Goal: Task Accomplishment & Management: Manage account settings

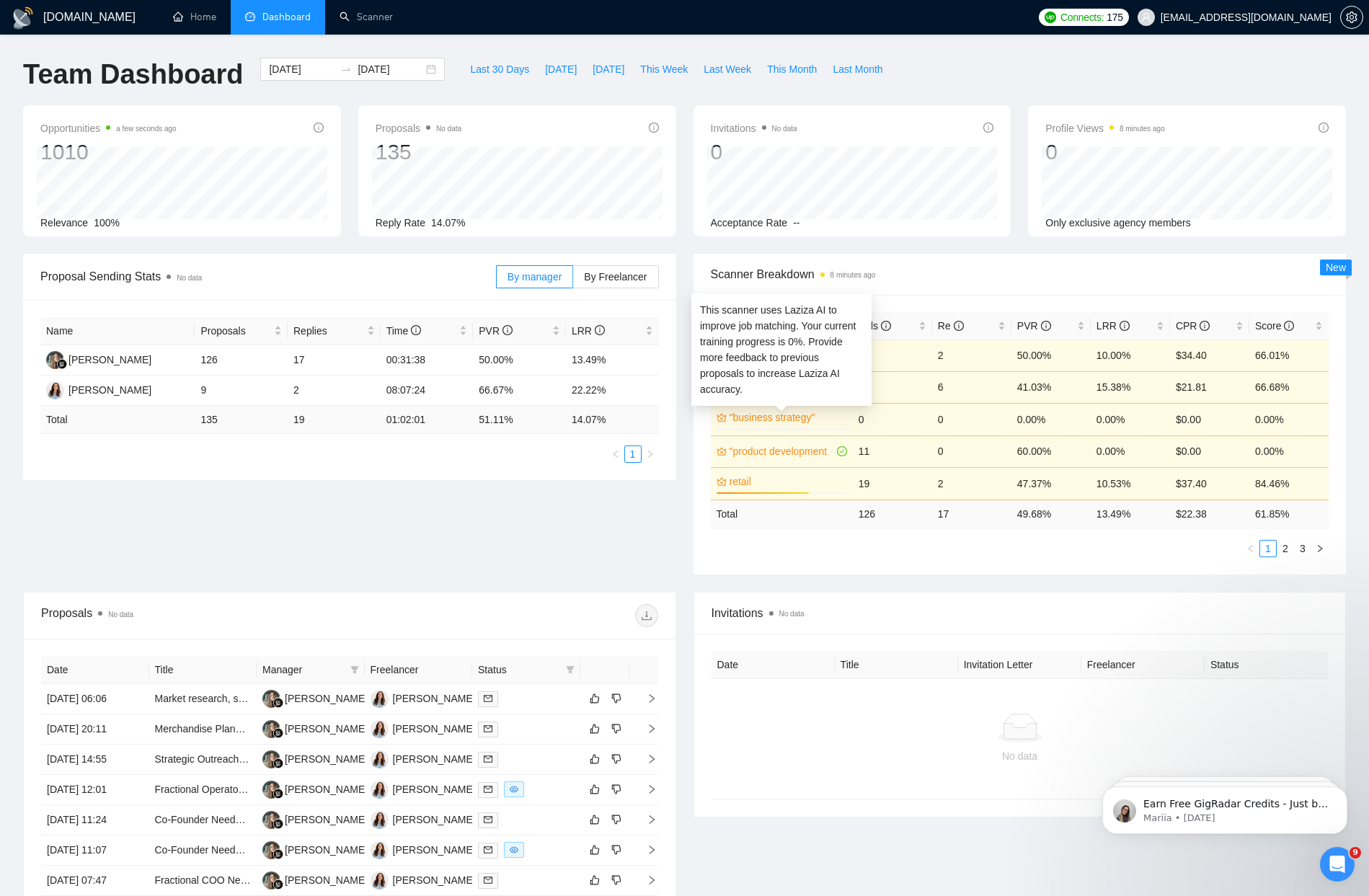
click at [791, 415] on link ""business strategy"" at bounding box center [786, 417] width 114 height 16
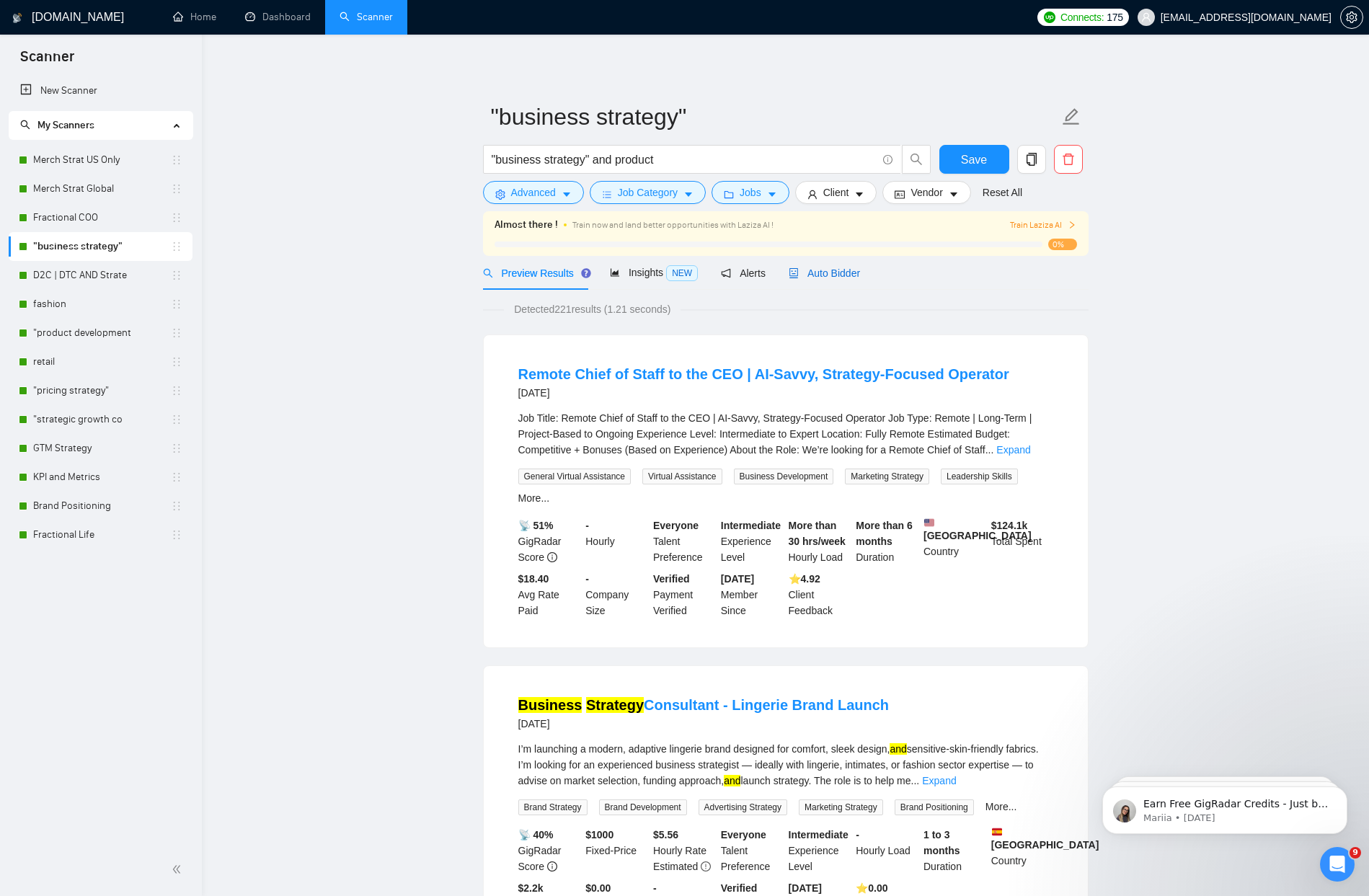
click at [835, 274] on span "Auto Bidder" at bounding box center [823, 273] width 71 height 11
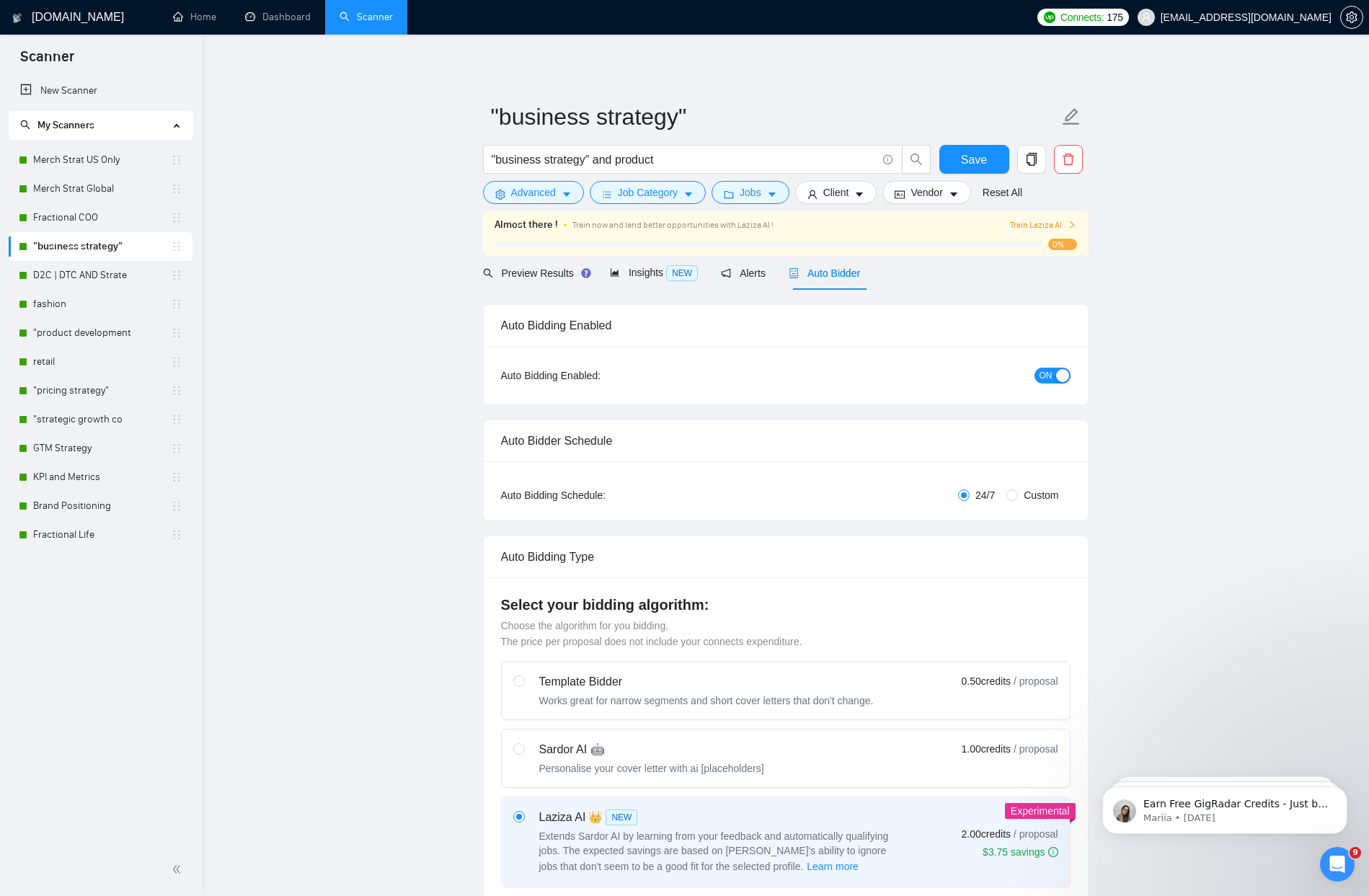
checkbox input "true"
click at [561, 263] on div "Preview Results" at bounding box center [535, 272] width 104 height 34
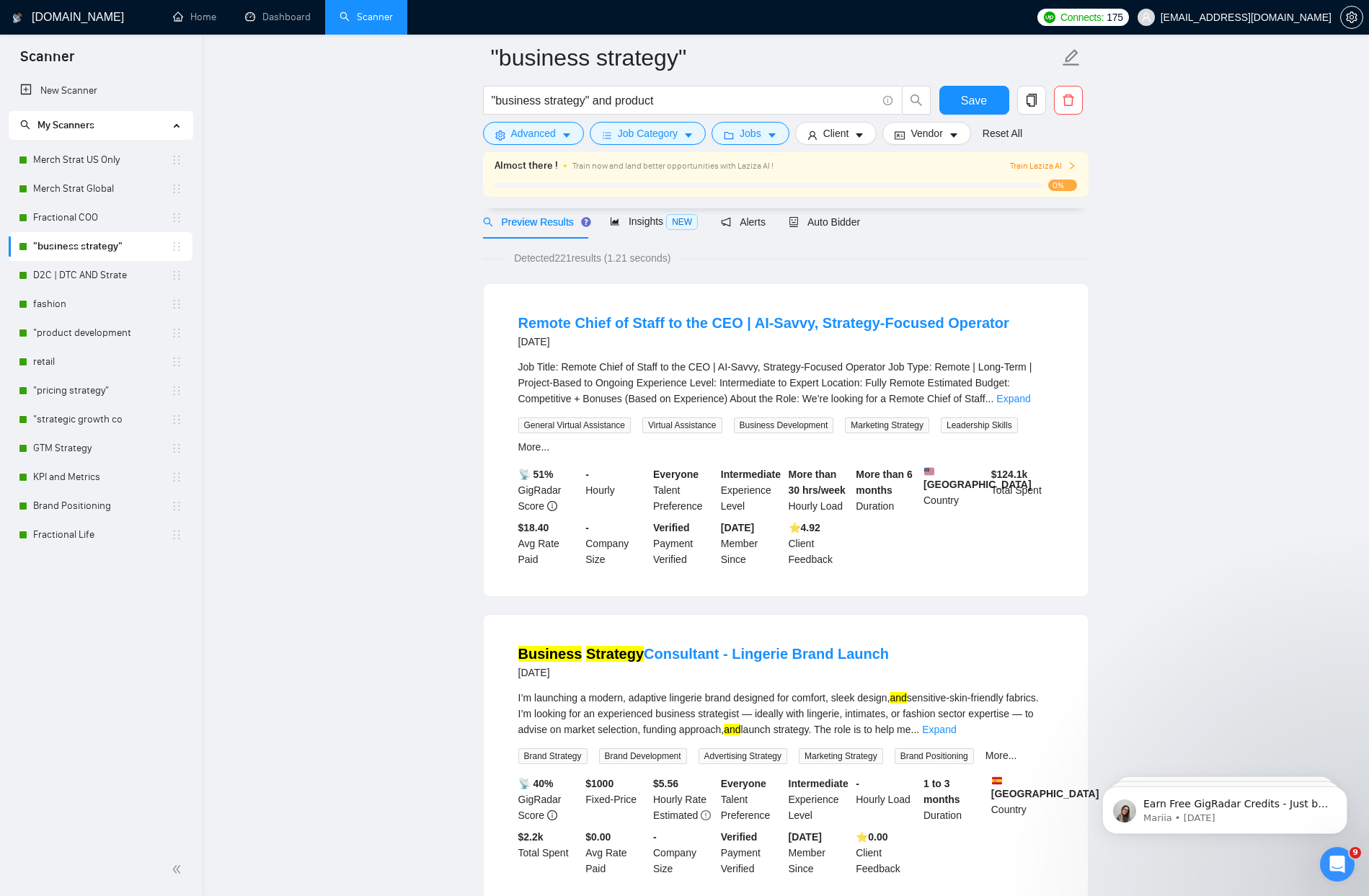
scroll to position [262, 0]
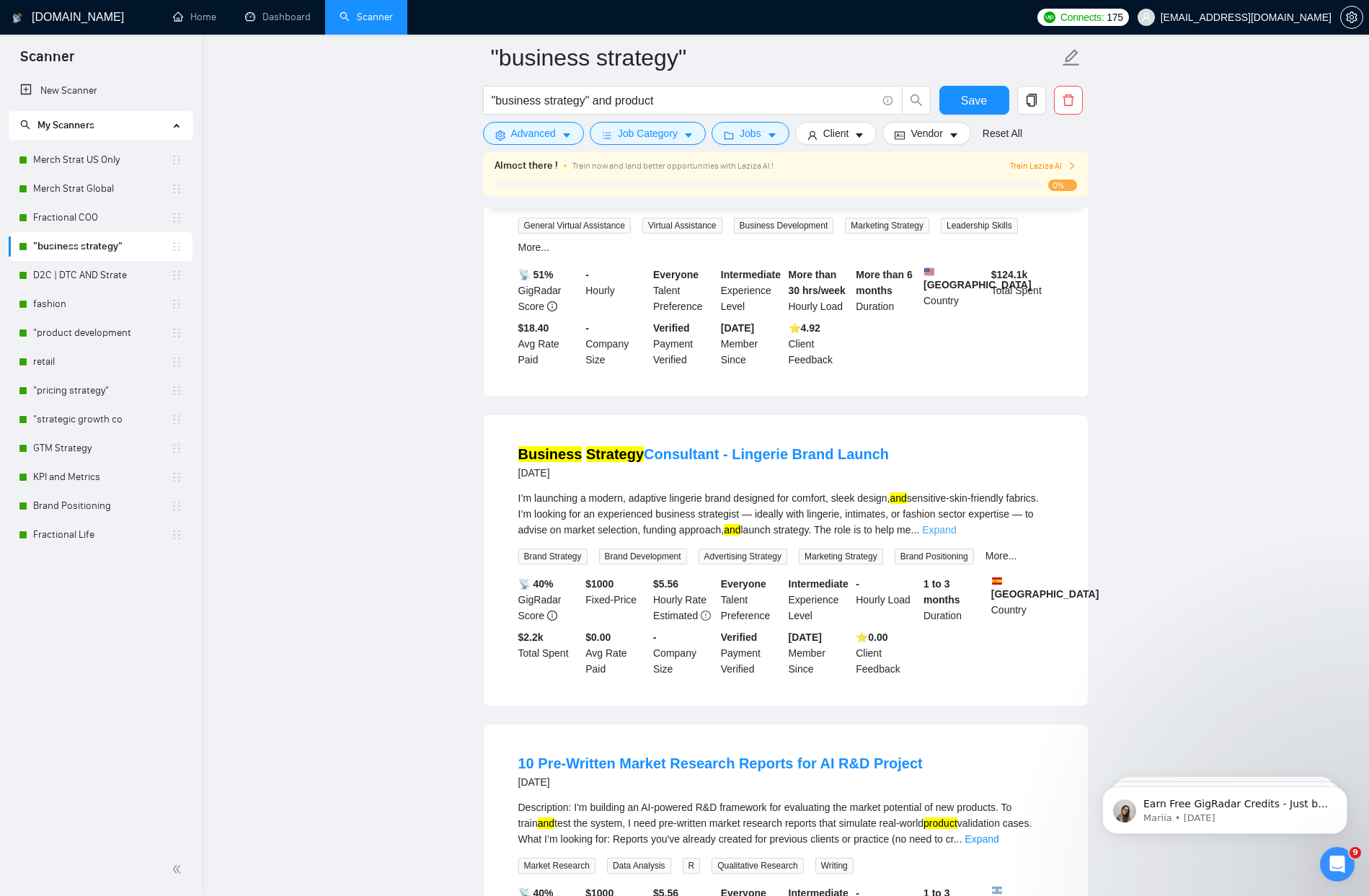
click at [956, 536] on link "Expand" at bounding box center [939, 530] width 34 height 11
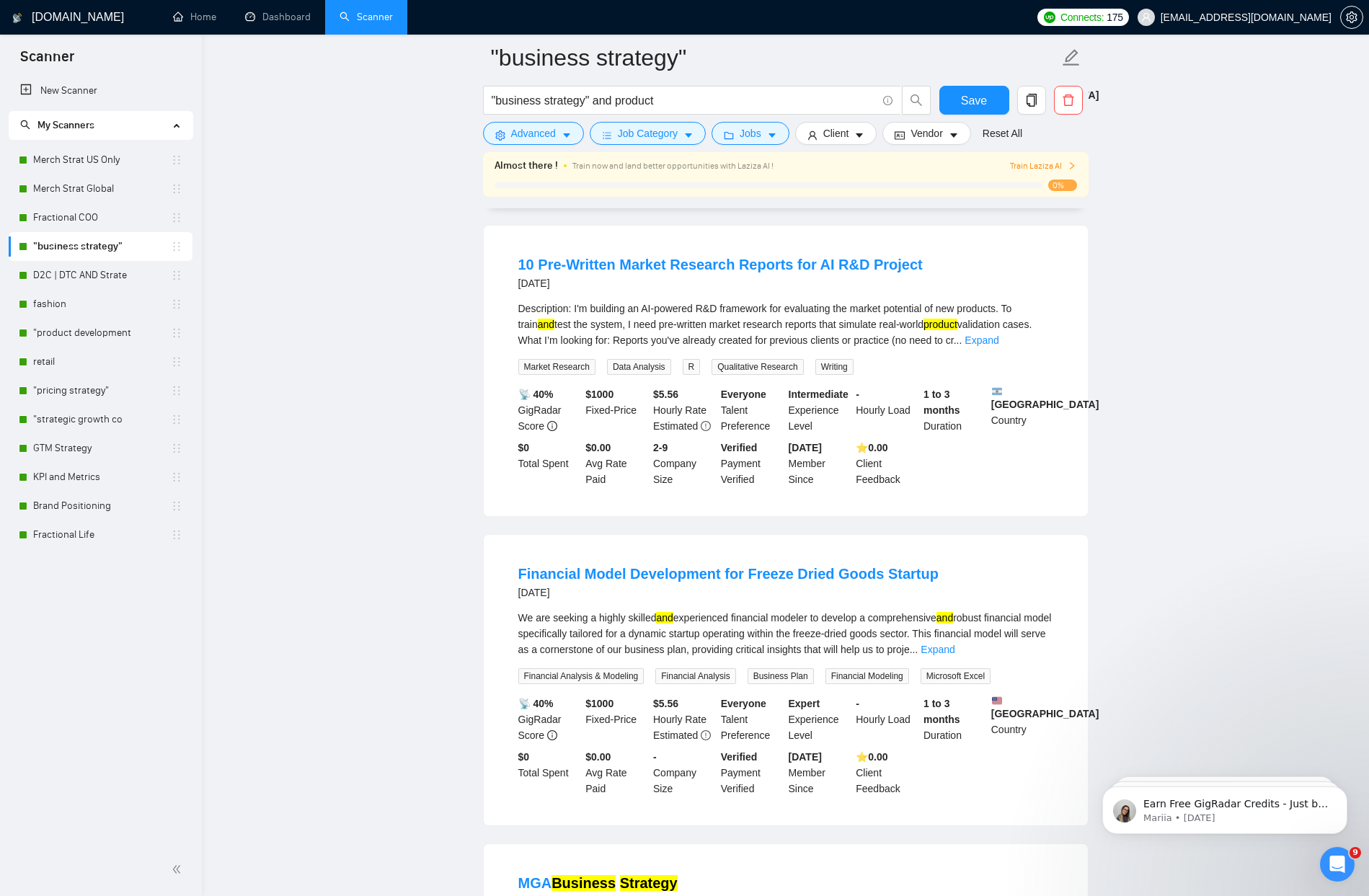
scroll to position [978, 0]
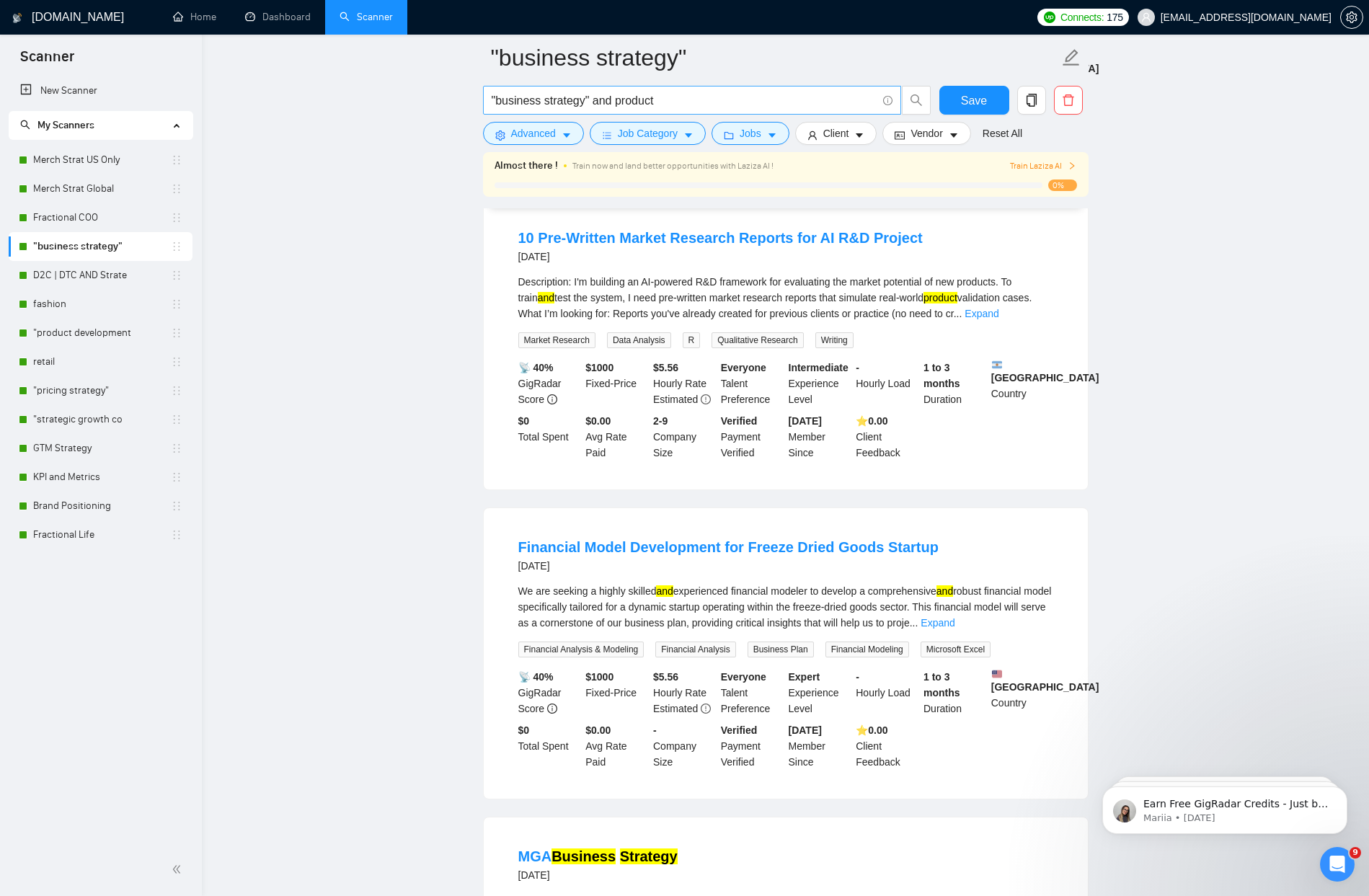
click at [601, 98] on input ""business strategy" and product" at bounding box center [684, 100] width 385 height 18
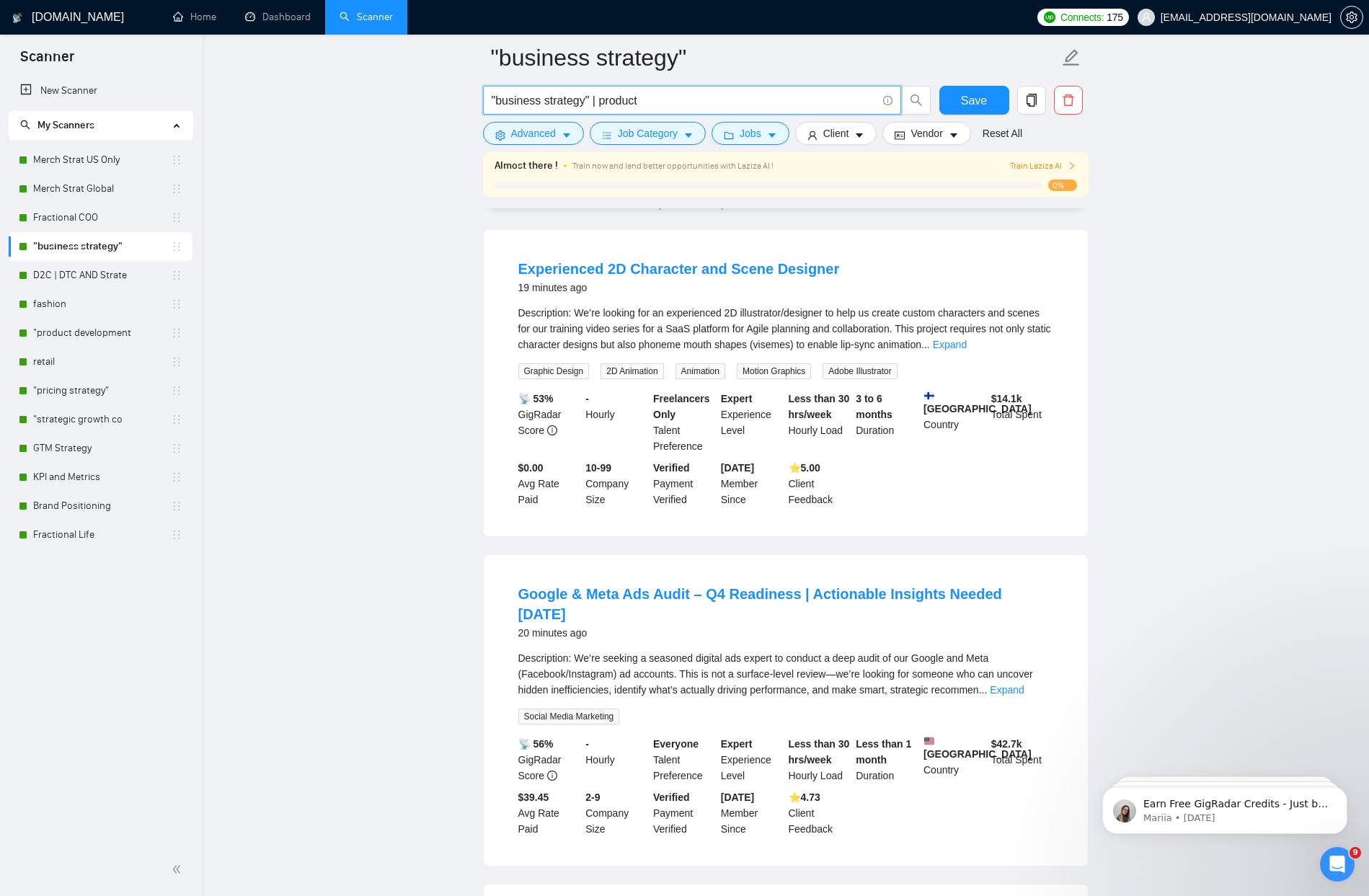
scroll to position [0, 0]
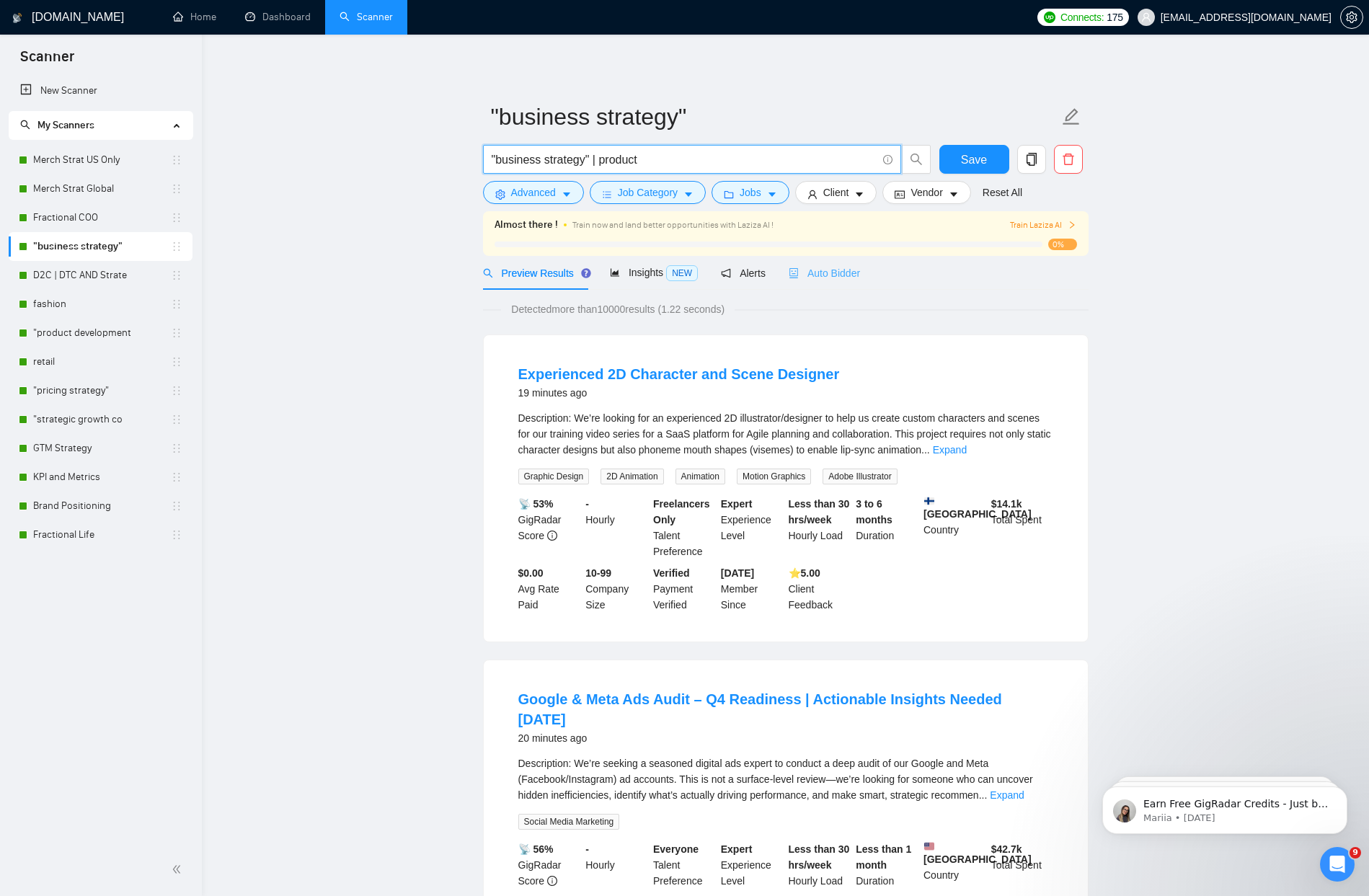
type input ""business strategy" | product"
click at [824, 273] on span "Auto Bidder" at bounding box center [823, 273] width 71 height 11
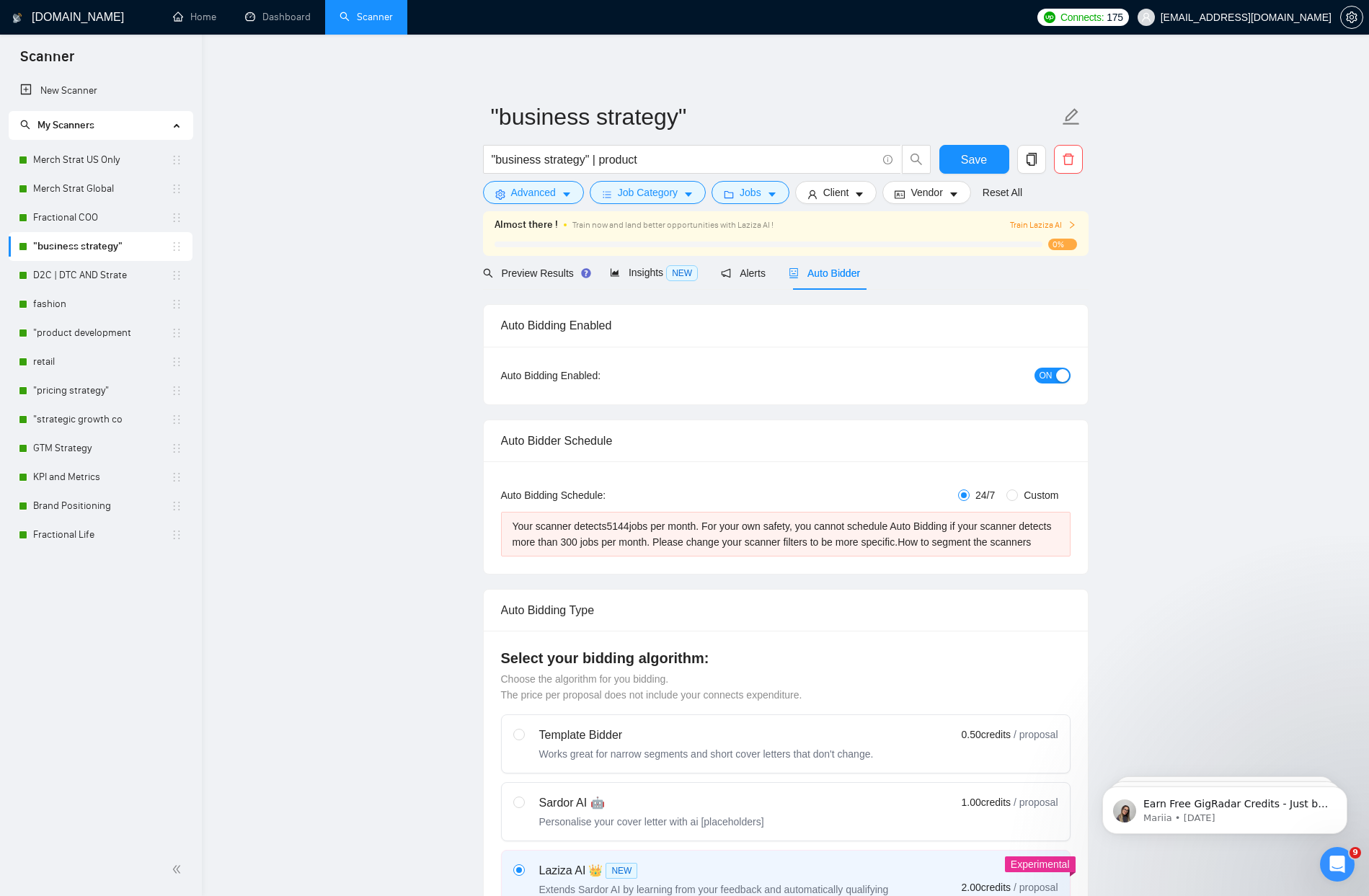
checkbox input "true"
click at [526, 276] on span "Preview Results" at bounding box center [535, 273] width 104 height 11
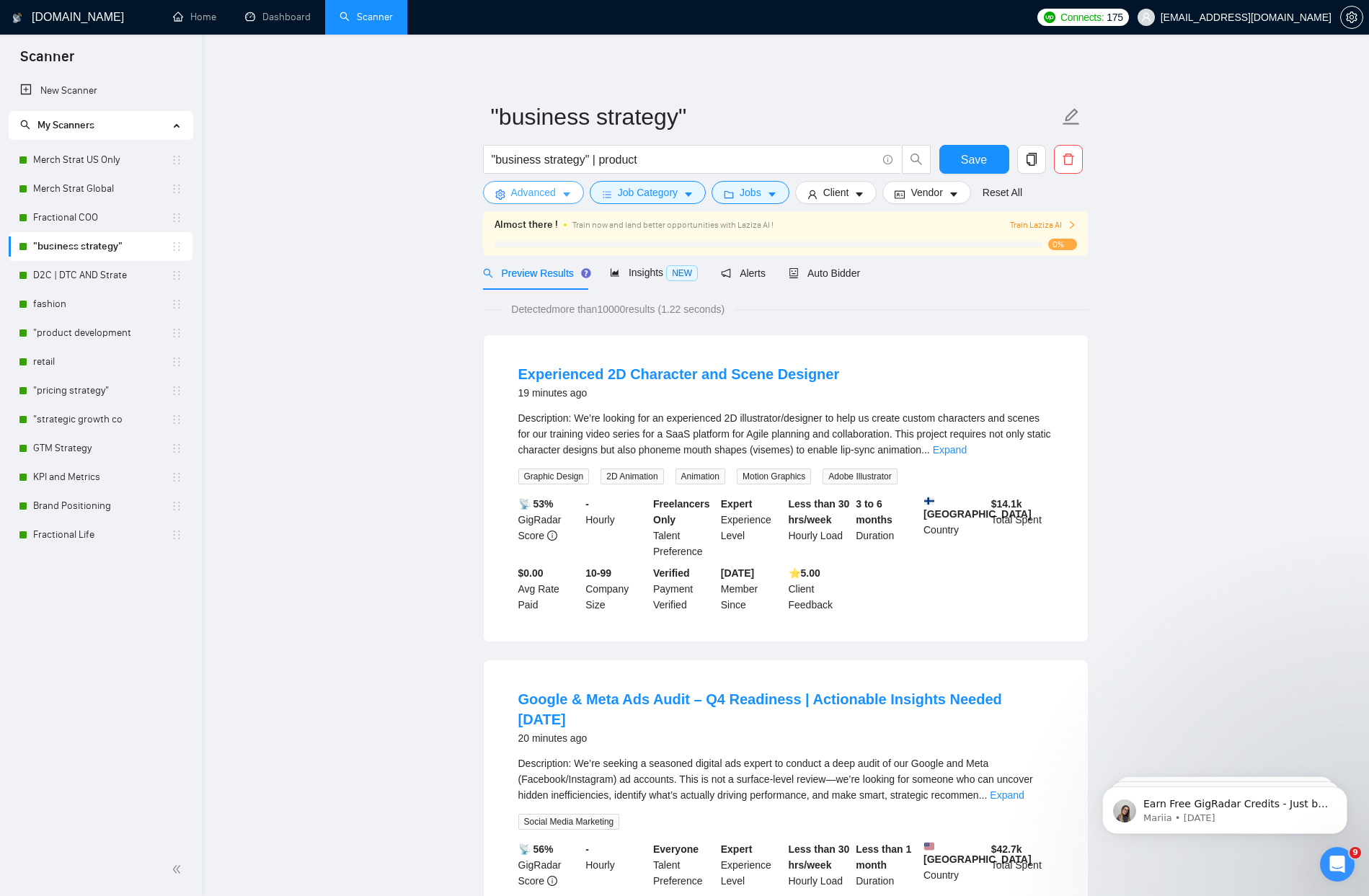
click at [567, 191] on icon "caret-down" at bounding box center [566, 194] width 10 height 10
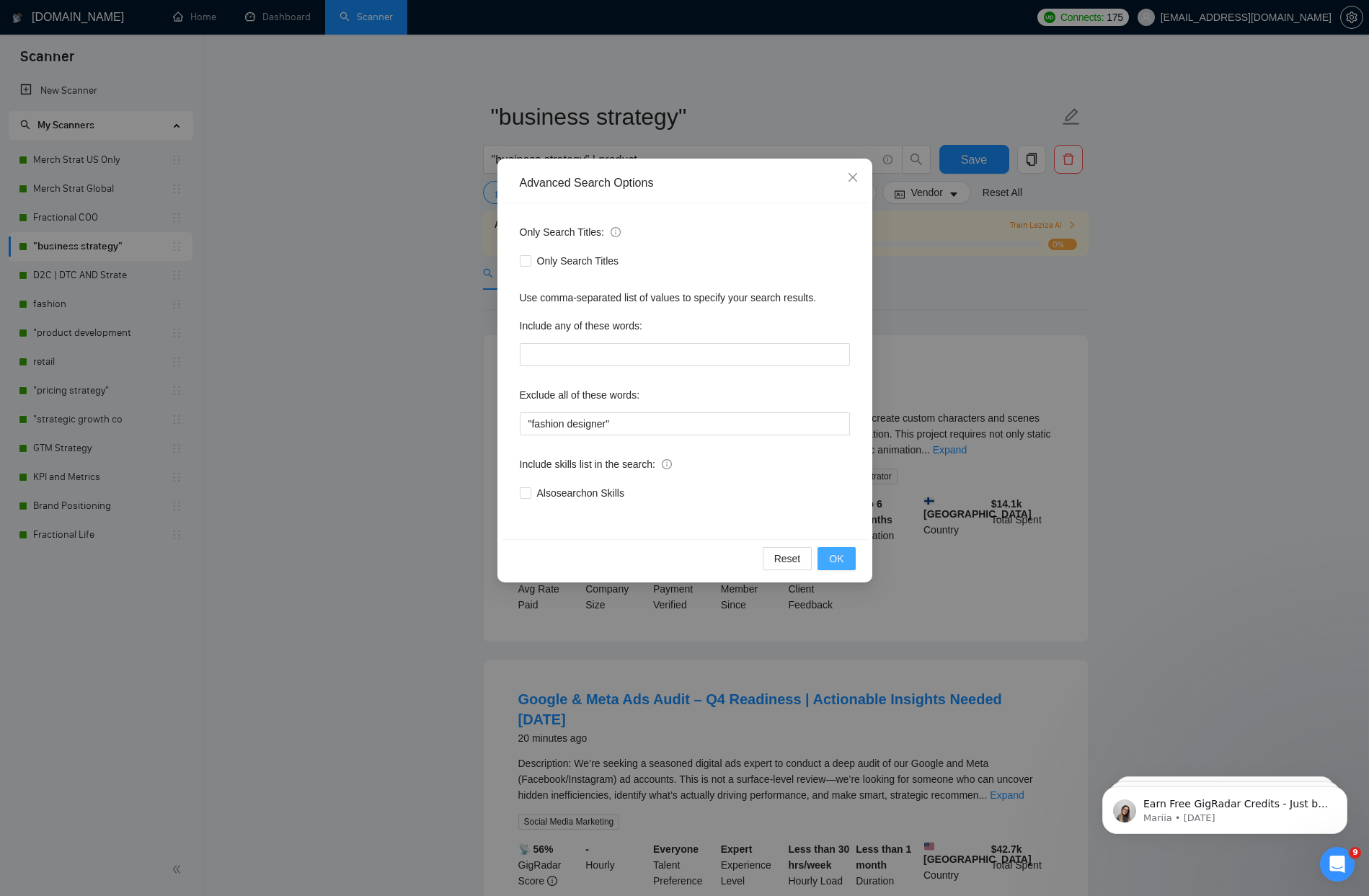
drag, startPoint x: 834, startPoint y: 549, endPoint x: 785, endPoint y: 544, distance: 49.3
click at [834, 549] on button "OK" at bounding box center [836, 558] width 38 height 23
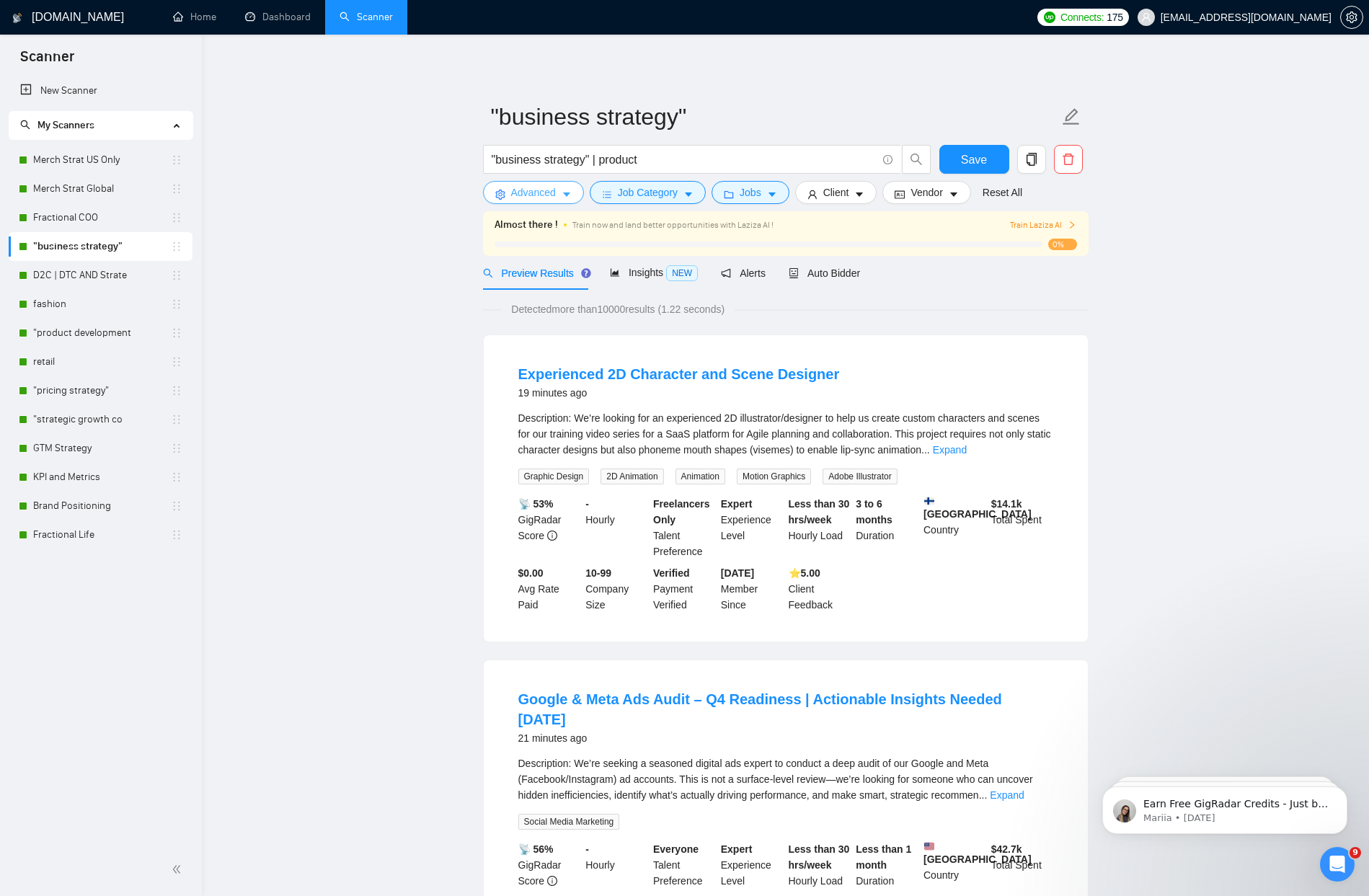
click at [543, 184] on button "Advanced" at bounding box center [533, 192] width 101 height 23
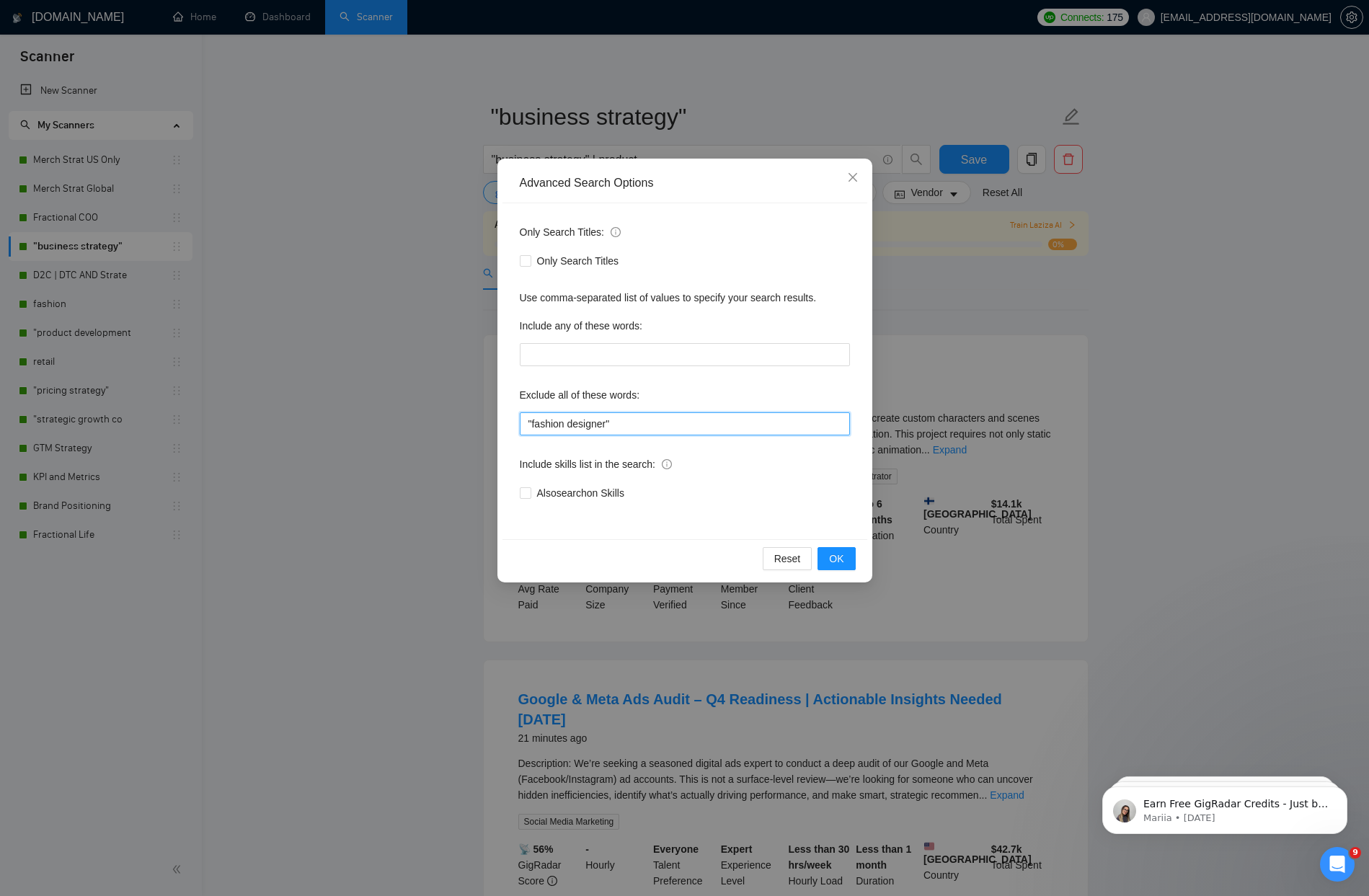
click at [654, 425] on input ""fashion designer"" at bounding box center [684, 424] width 330 height 23
drag, startPoint x: 830, startPoint y: 568, endPoint x: 812, endPoint y: 546, distance: 28.4
click at [830, 568] on button "OK" at bounding box center [836, 558] width 38 height 23
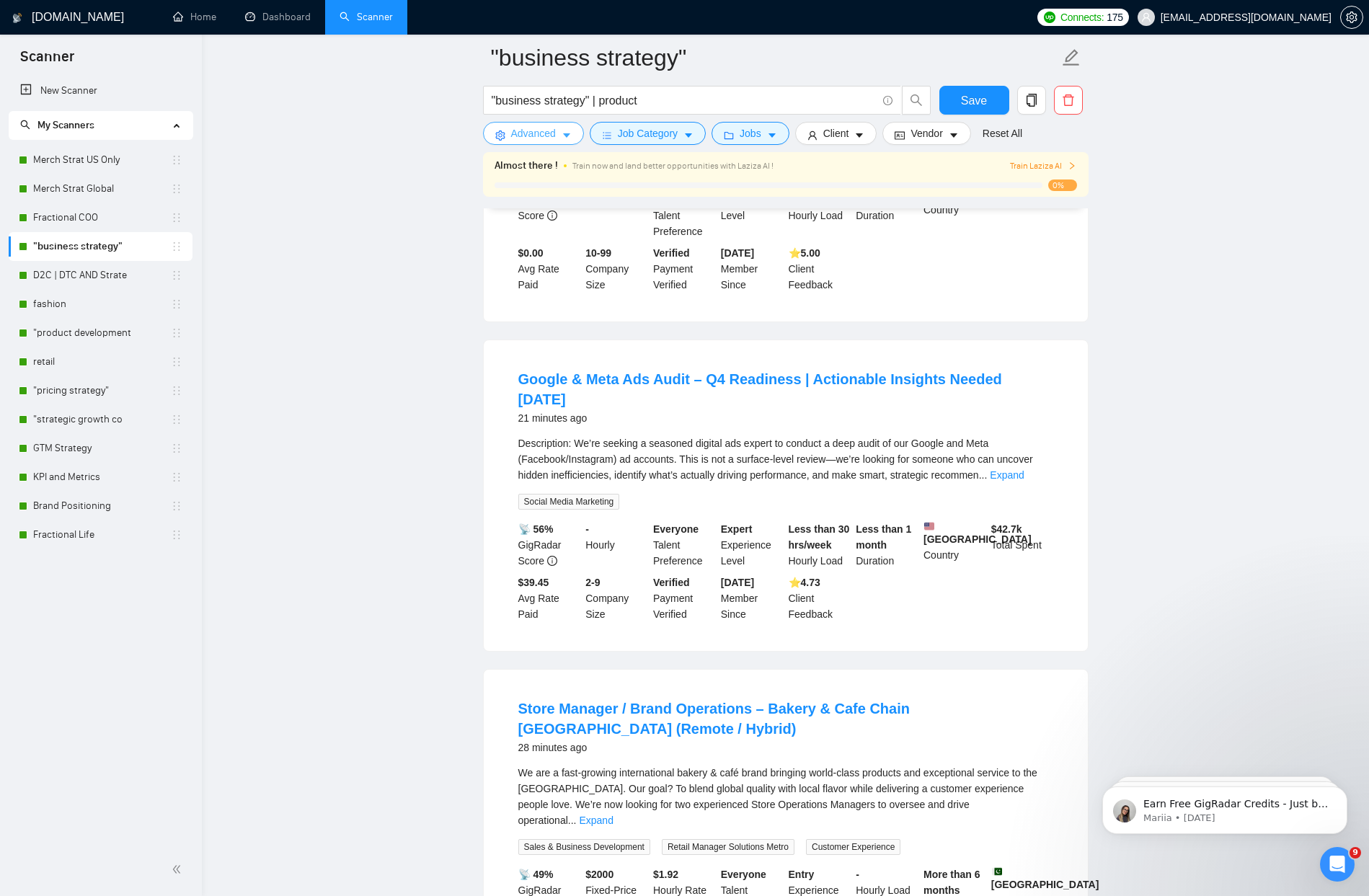
scroll to position [358, 0]
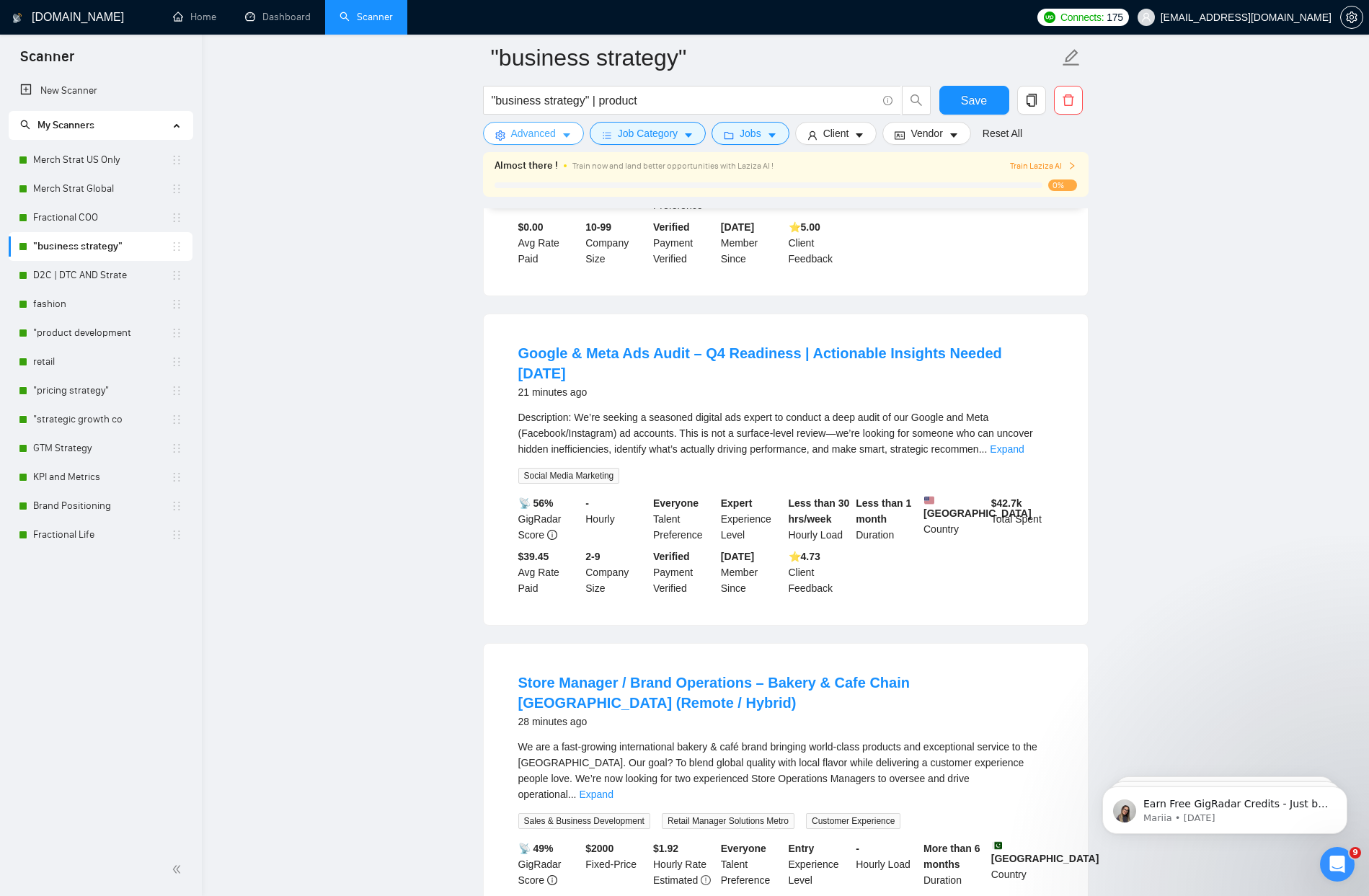
click at [516, 139] on span "Advanced" at bounding box center [533, 133] width 44 height 16
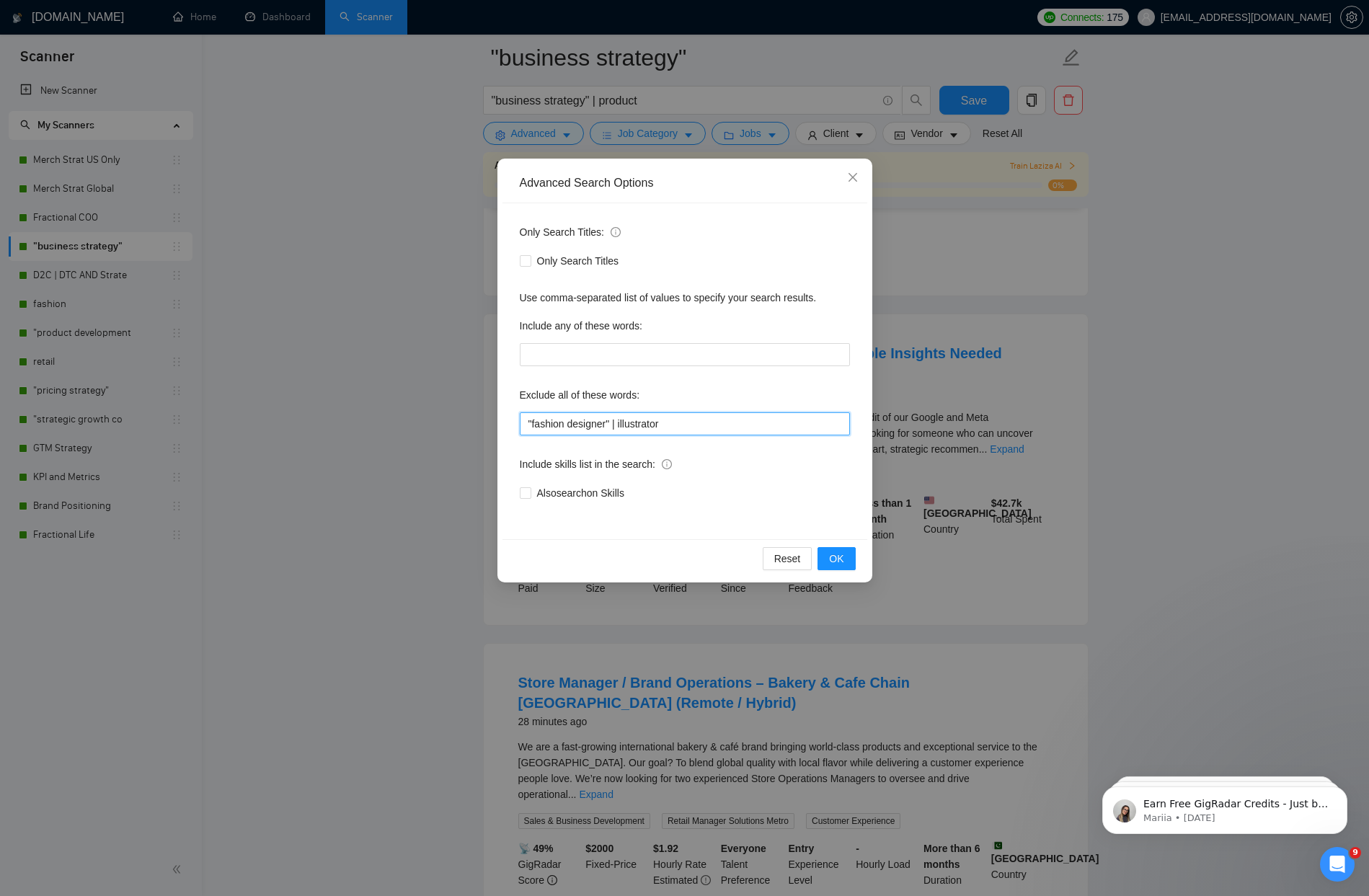
click at [688, 428] on input ""fashion designer" | illustrator" at bounding box center [684, 424] width 330 height 23
type input ""fashion designer" | illustrator | meta ads"
drag, startPoint x: 833, startPoint y: 558, endPoint x: 758, endPoint y: 483, distance: 106.1
click at [833, 557] on span "OK" at bounding box center [835, 558] width 14 height 16
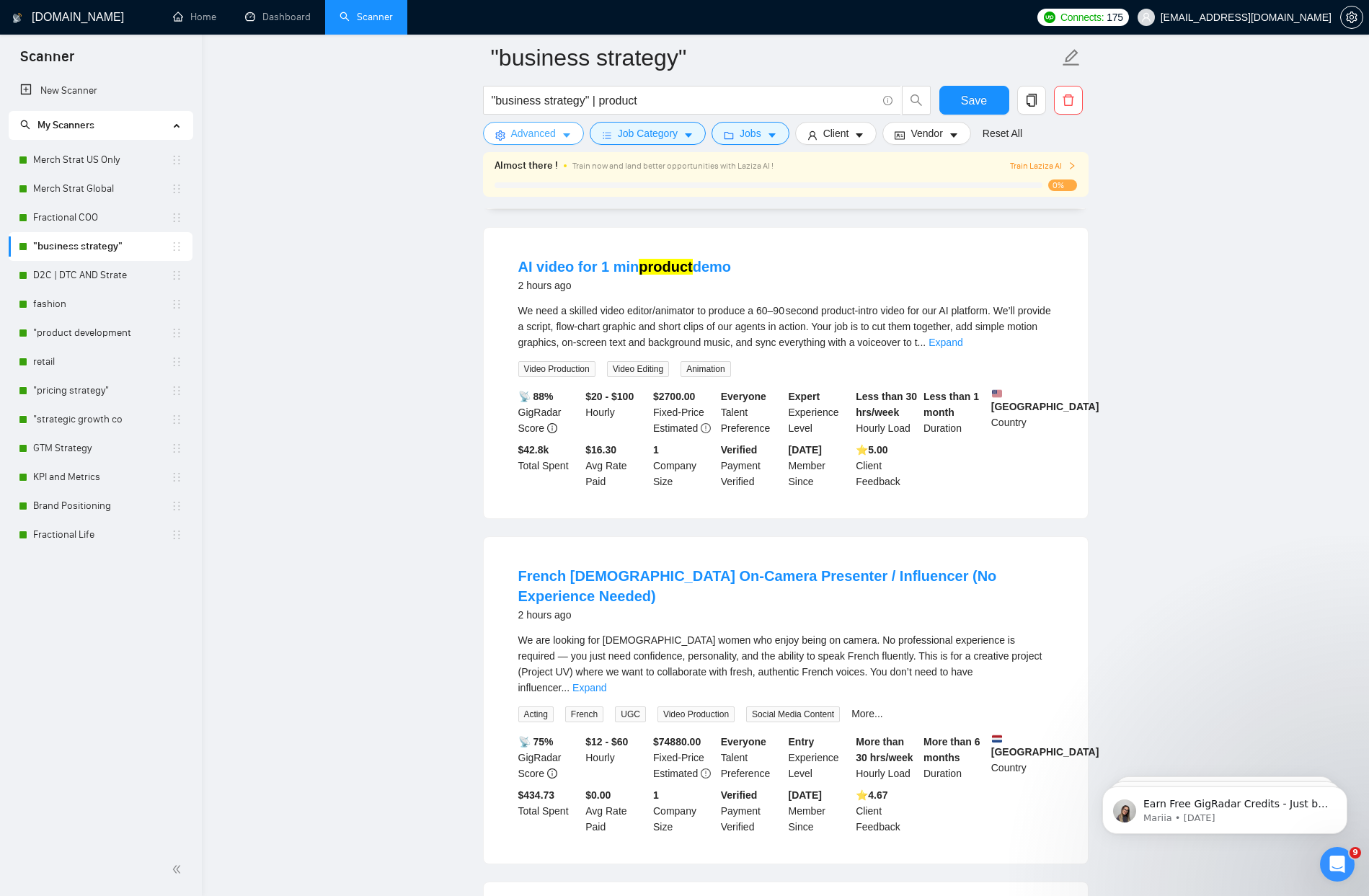
scroll to position [2506, 0]
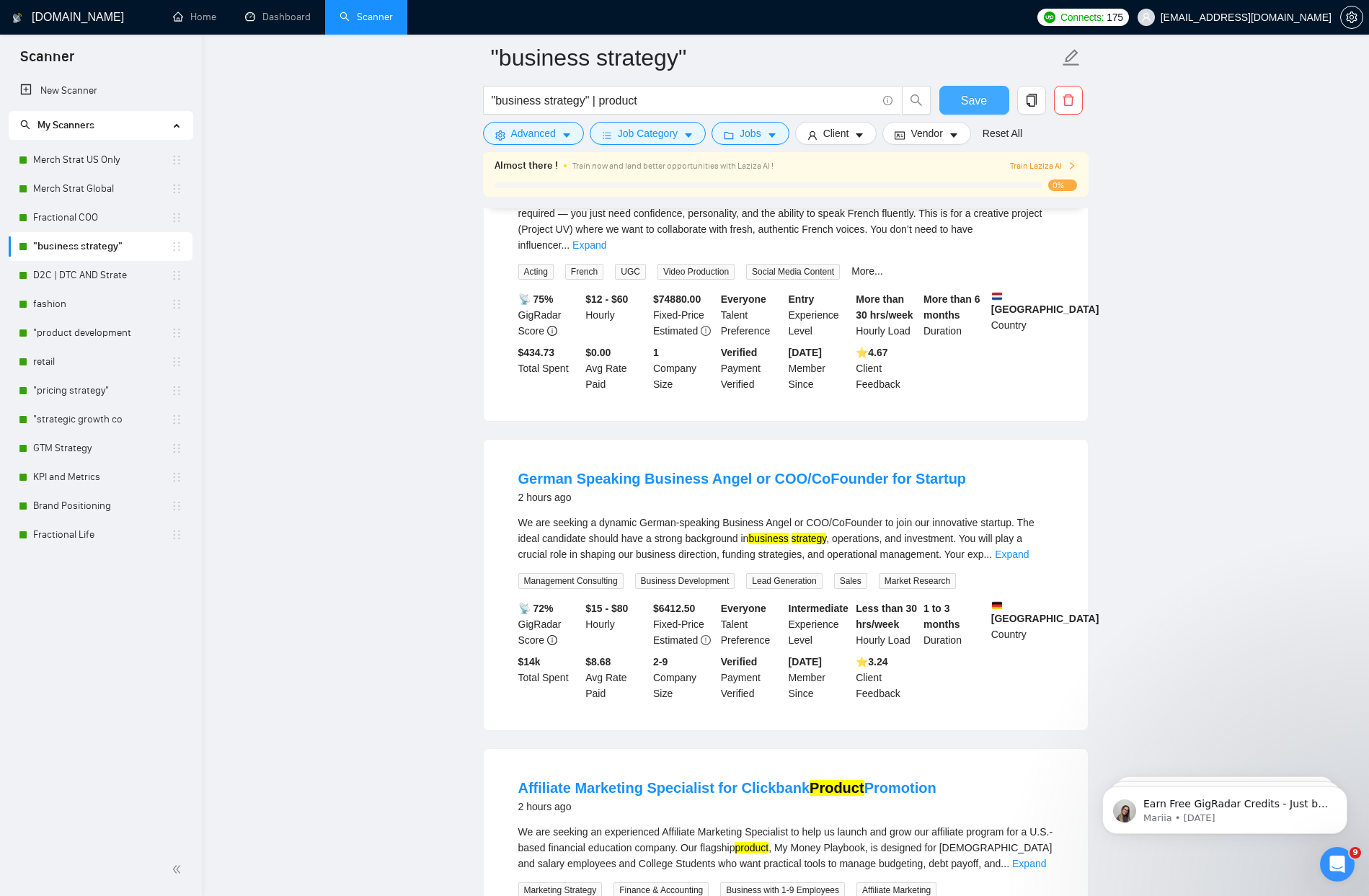
click at [963, 99] on span "Save" at bounding box center [973, 100] width 26 height 18
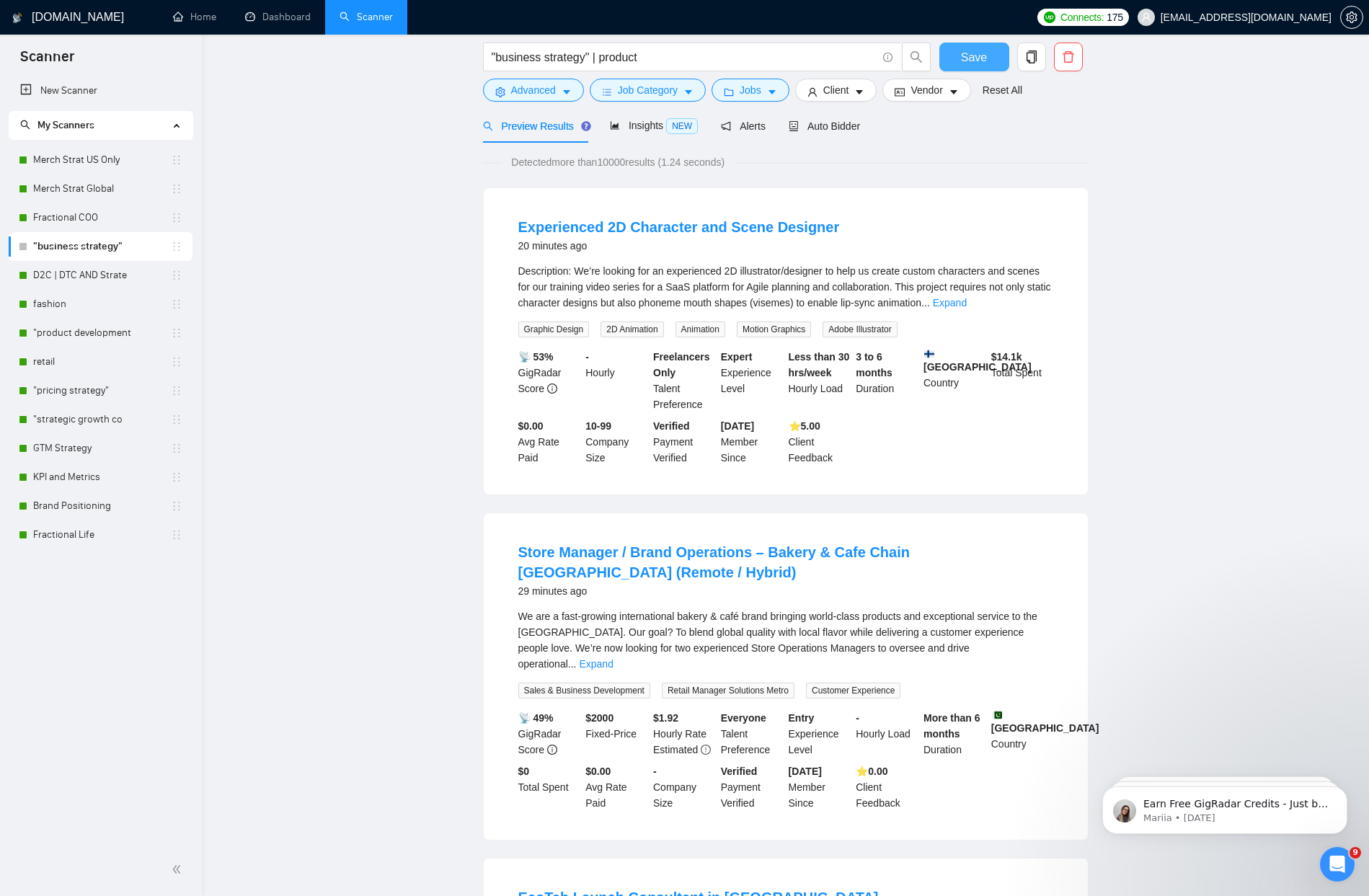
scroll to position [0, 0]
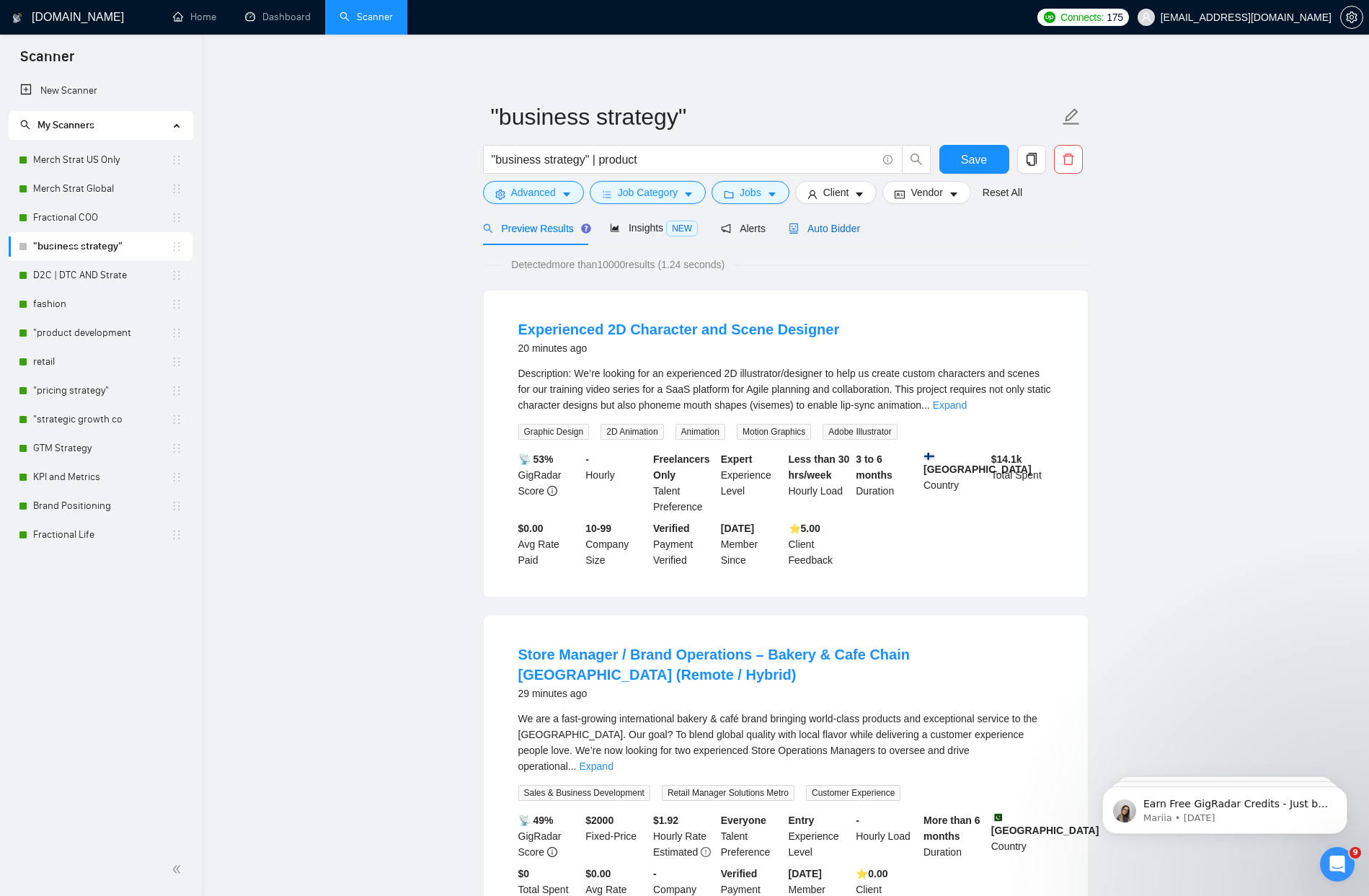
click at [820, 234] on span "Auto Bidder" at bounding box center [823, 228] width 71 height 11
